Goal: Information Seeking & Learning: Learn about a topic

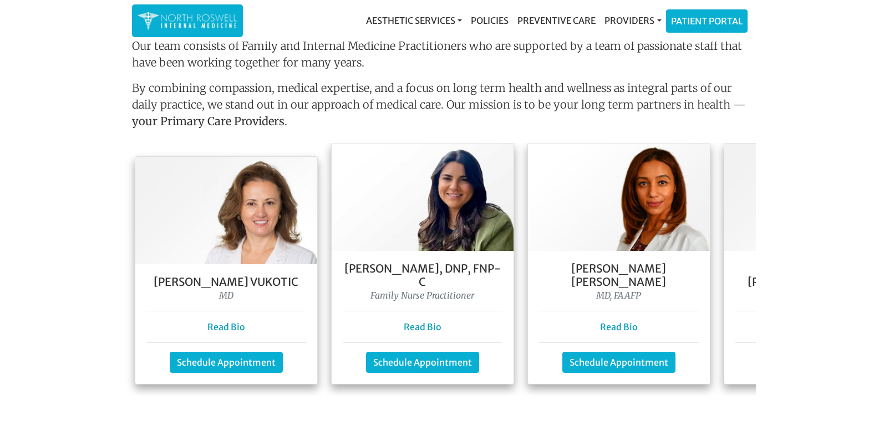
scroll to position [921, 0]
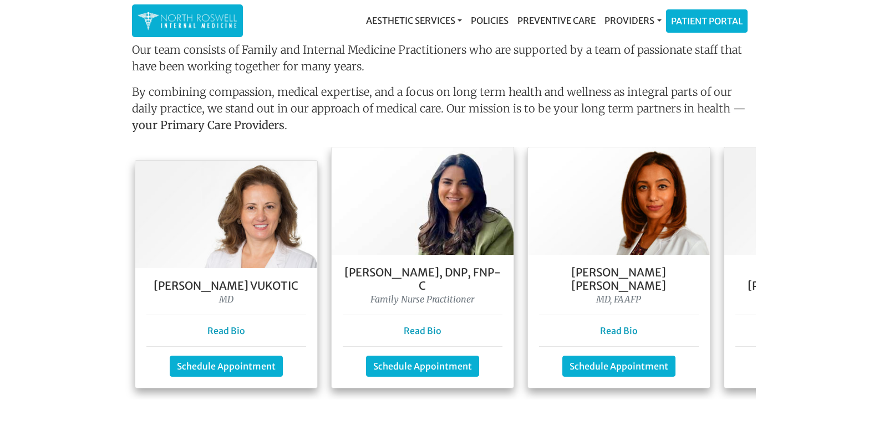
click at [729, 274] on div "[PERSON_NAME] [PERSON_NAME], FNP-C Family Nurse Practitioner Read Bio Schedule …" at bounding box center [815, 321] width 182 height 133
click at [742, 273] on h5 "[PERSON_NAME] [PERSON_NAME], FNP-C" at bounding box center [815, 279] width 160 height 27
click at [744, 273] on h5 "[PERSON_NAME] [PERSON_NAME], FNP-C" at bounding box center [815, 279] width 160 height 27
click at [750, 246] on img at bounding box center [815, 201] width 182 height 108
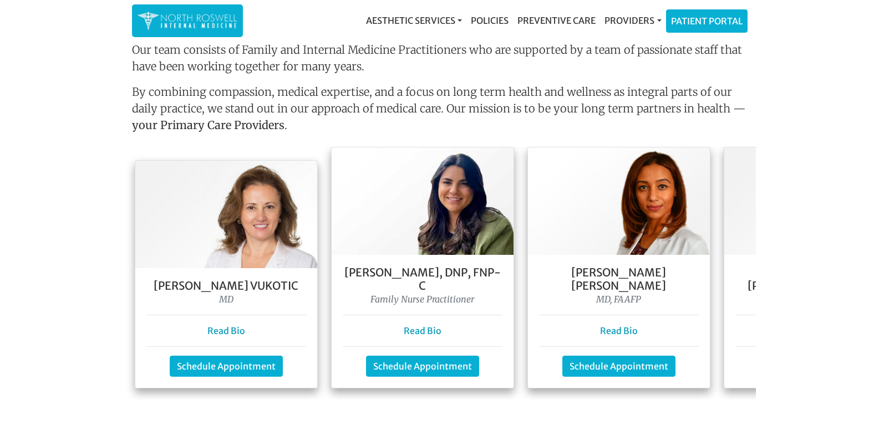
click at [750, 246] on img at bounding box center [815, 201] width 182 height 108
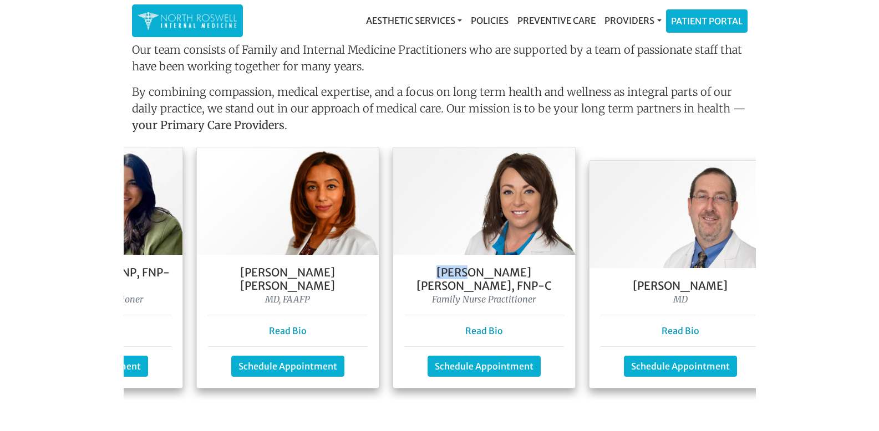
scroll to position [0, 333]
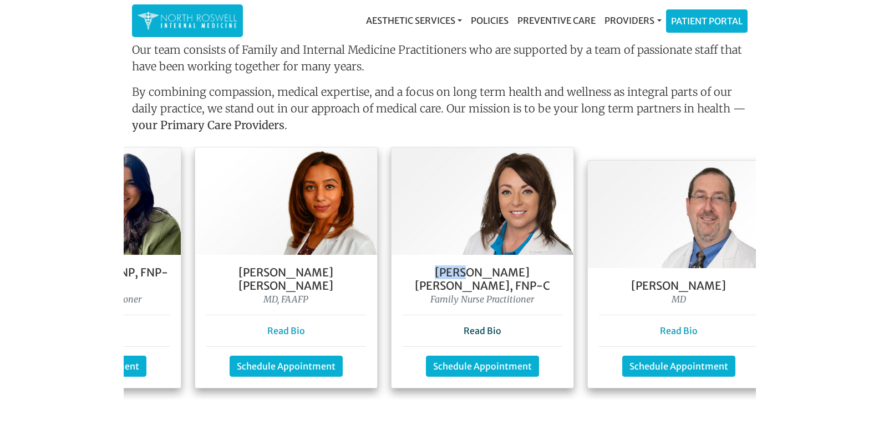
click at [481, 325] on link "Read Bio" at bounding box center [482, 330] width 38 height 11
